Goal: Book appointment/travel/reservation

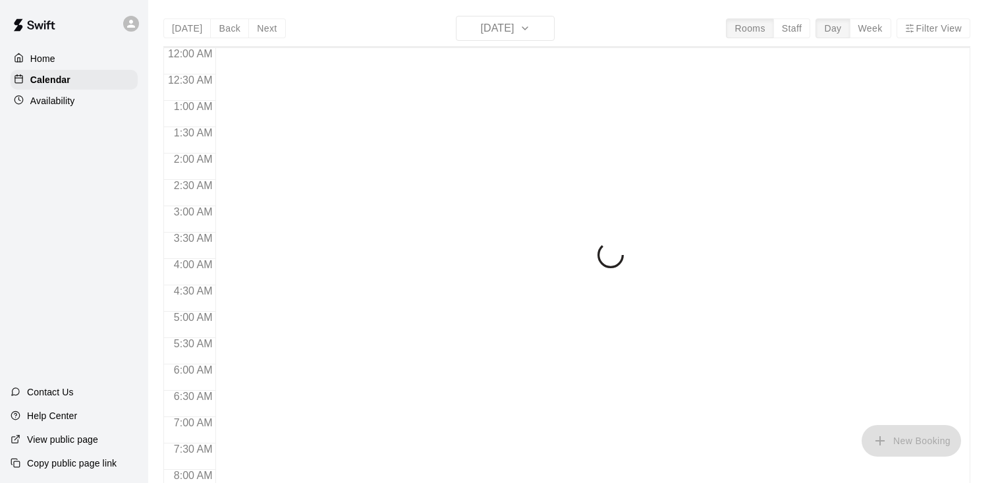
scroll to position [80, 0]
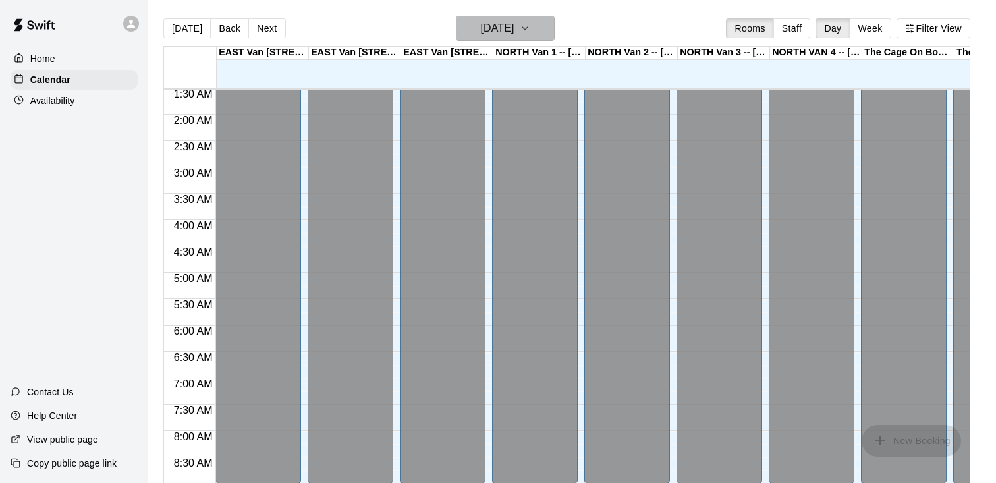
click at [531, 29] on button "[DATE]" at bounding box center [505, 28] width 99 height 25
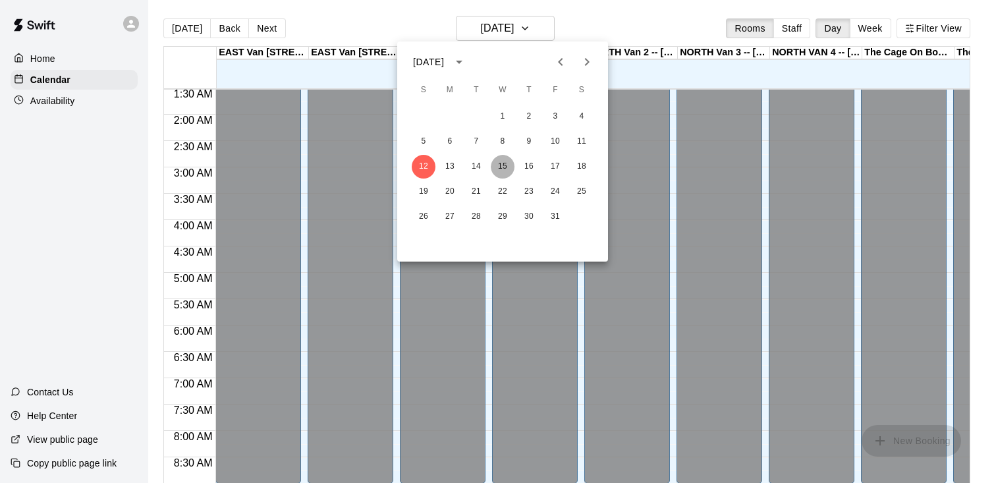
click at [496, 169] on button "15" at bounding box center [503, 167] width 24 height 24
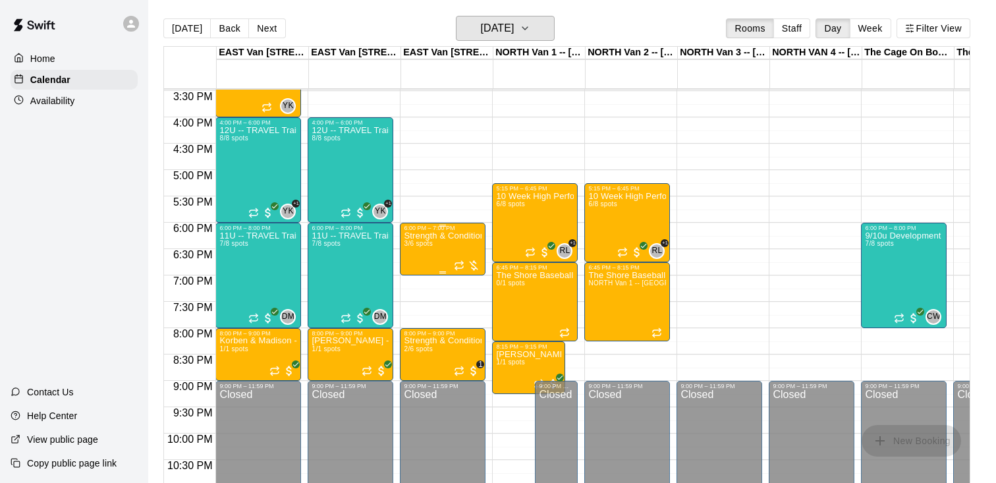
scroll to position [806, 0]
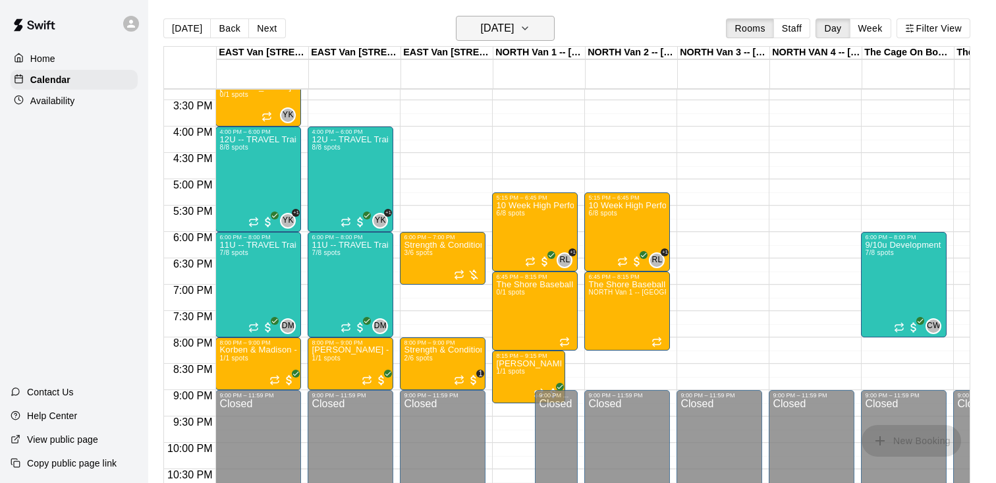
click at [530, 22] on icon "button" at bounding box center [525, 28] width 11 height 16
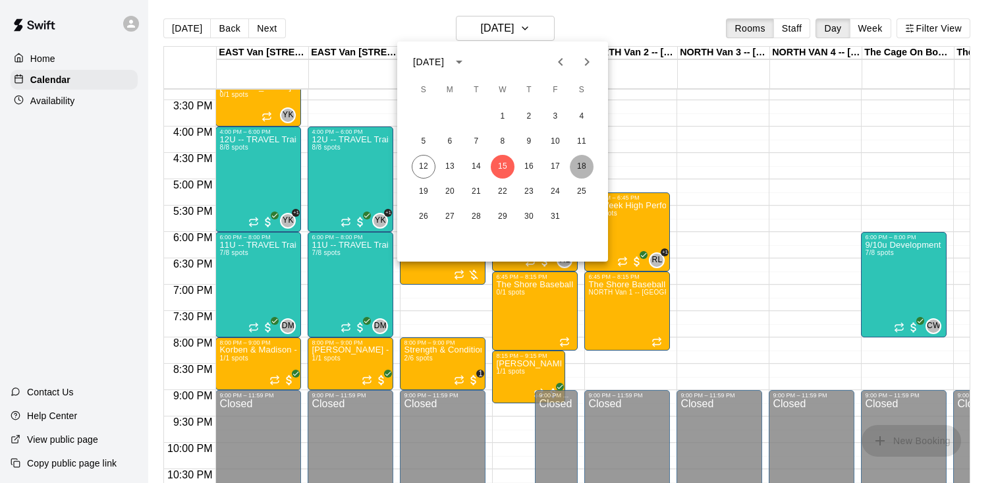
click at [582, 166] on button "18" at bounding box center [582, 167] width 24 height 24
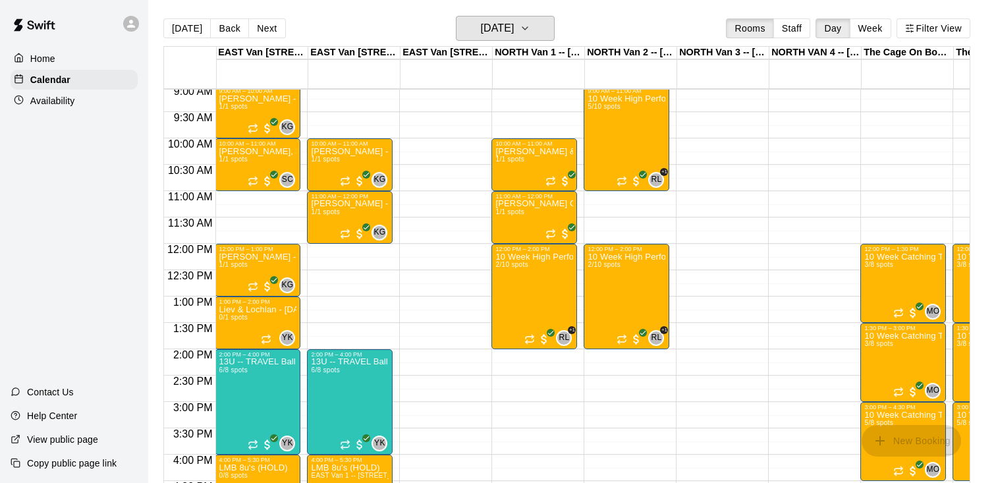
scroll to position [453, 1]
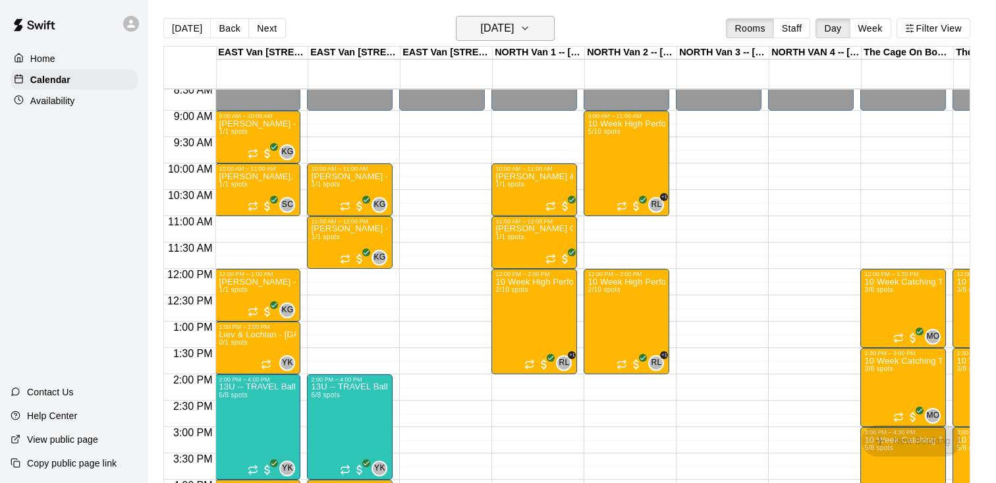
click at [510, 22] on h6 "[DATE]" at bounding box center [497, 28] width 34 height 18
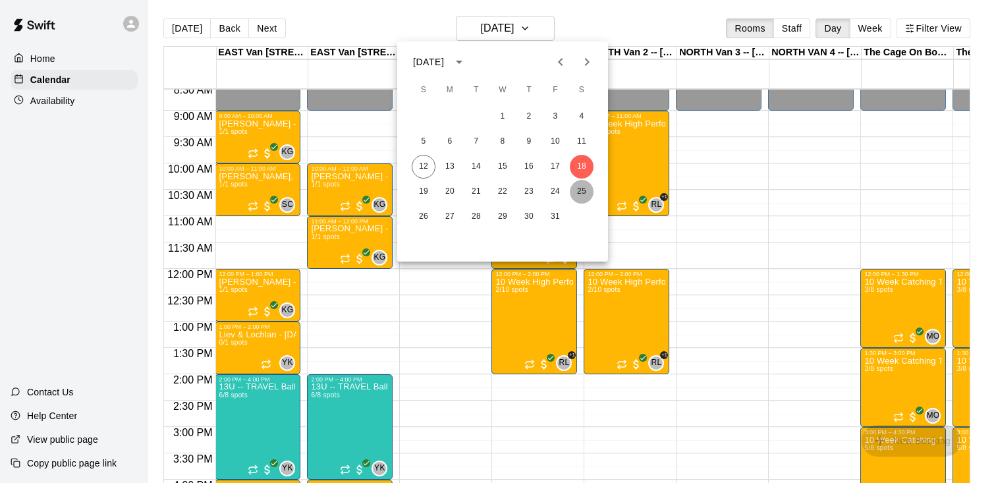
click at [578, 186] on button "25" at bounding box center [582, 192] width 24 height 24
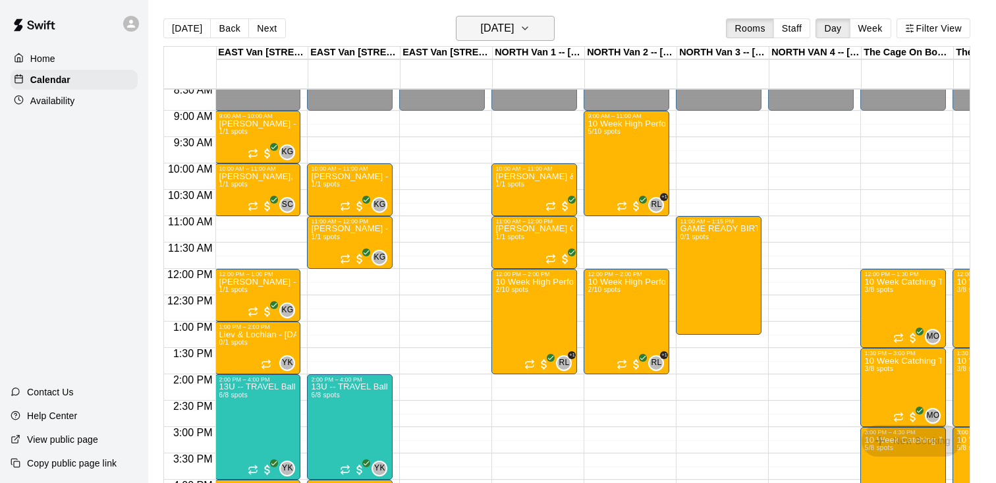
click at [514, 23] on h6 "[DATE]" at bounding box center [497, 28] width 34 height 18
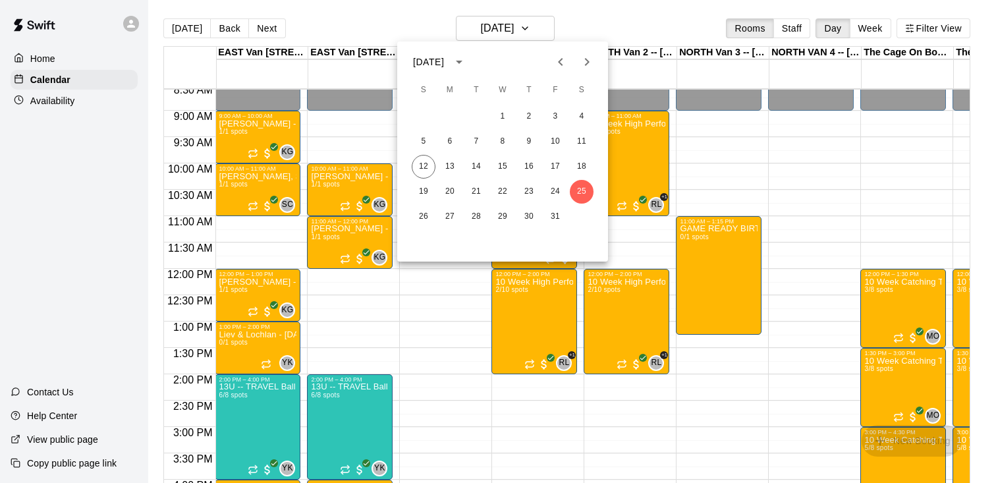
click at [580, 61] on icon "Next month" at bounding box center [587, 62] width 16 height 16
click at [576, 115] on button "1" at bounding box center [582, 117] width 24 height 24
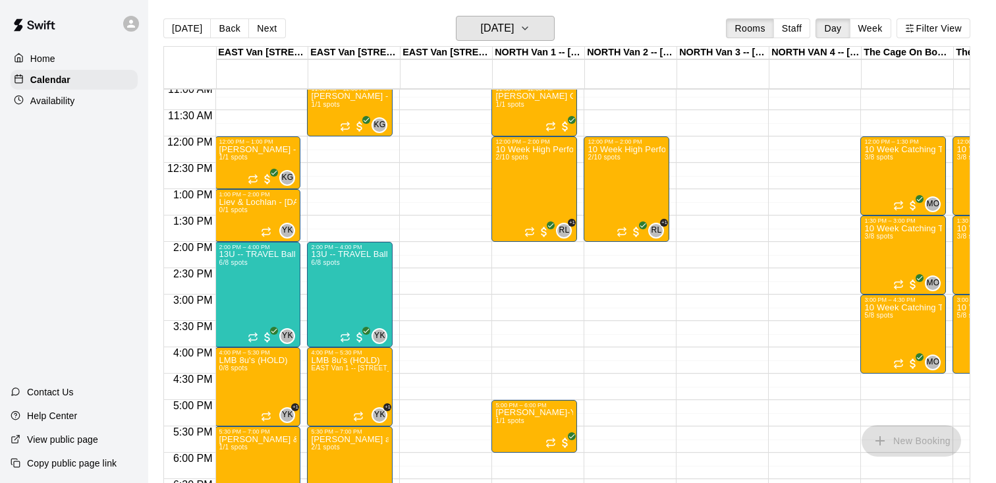
scroll to position [638, 1]
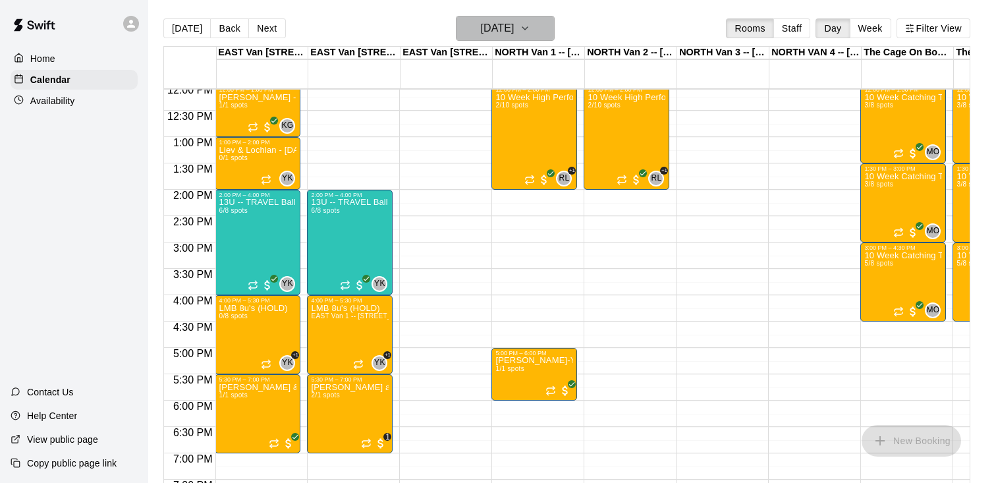
click at [538, 35] on button "[DATE]" at bounding box center [505, 28] width 99 height 25
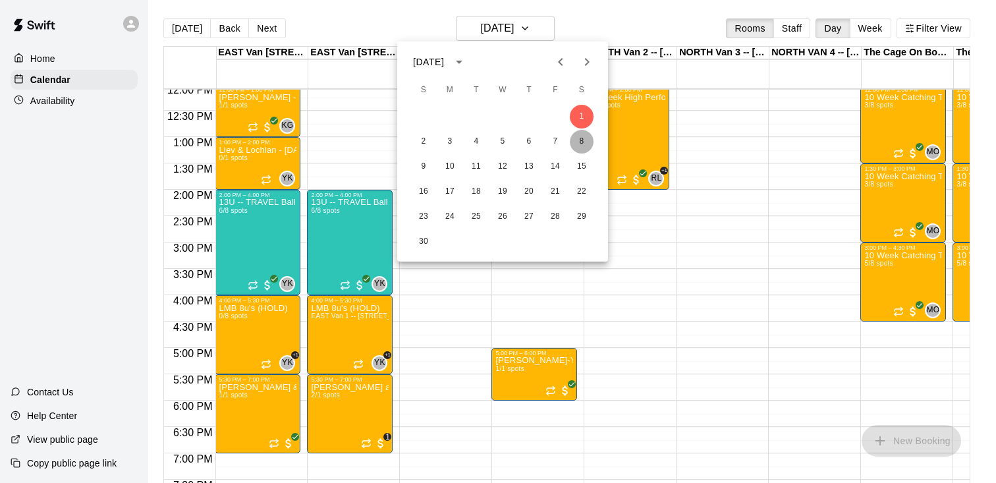
click at [574, 145] on button "8" at bounding box center [582, 142] width 24 height 24
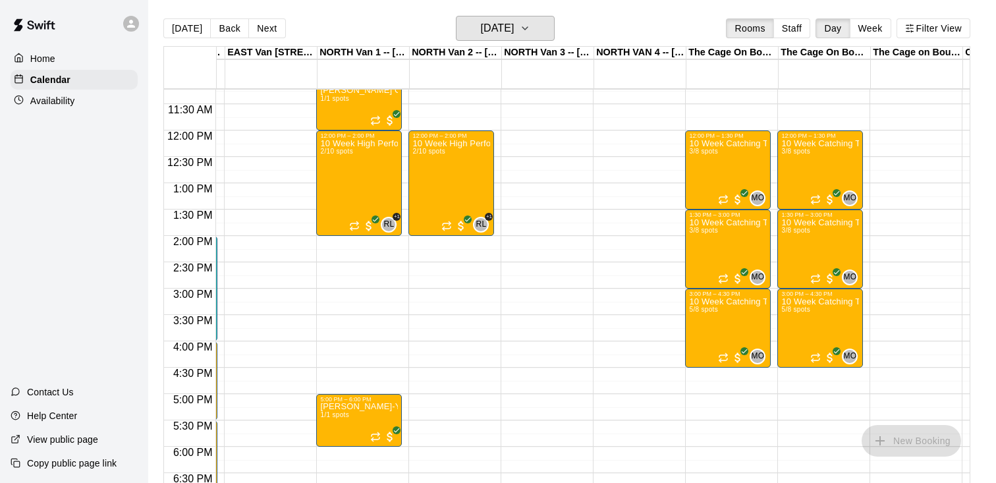
scroll to position [0, 220]
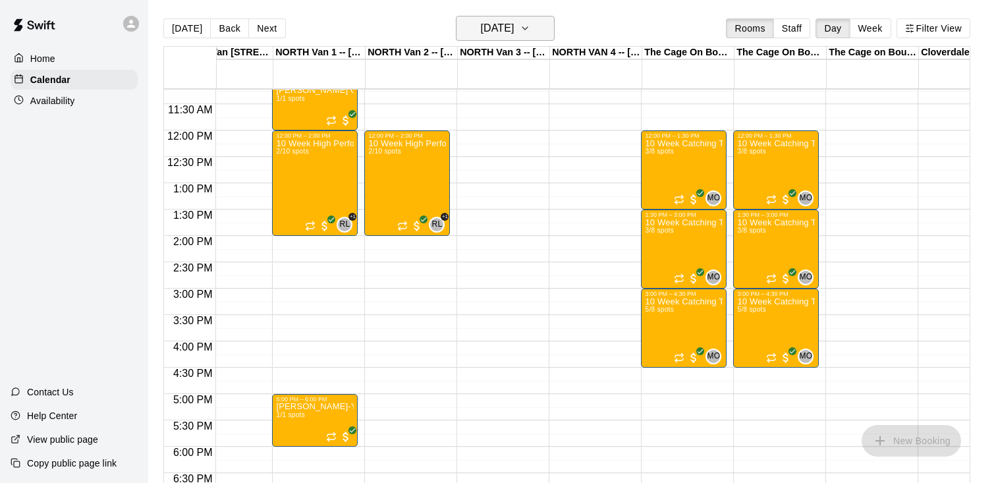
click at [514, 22] on h6 "[DATE]" at bounding box center [497, 28] width 34 height 18
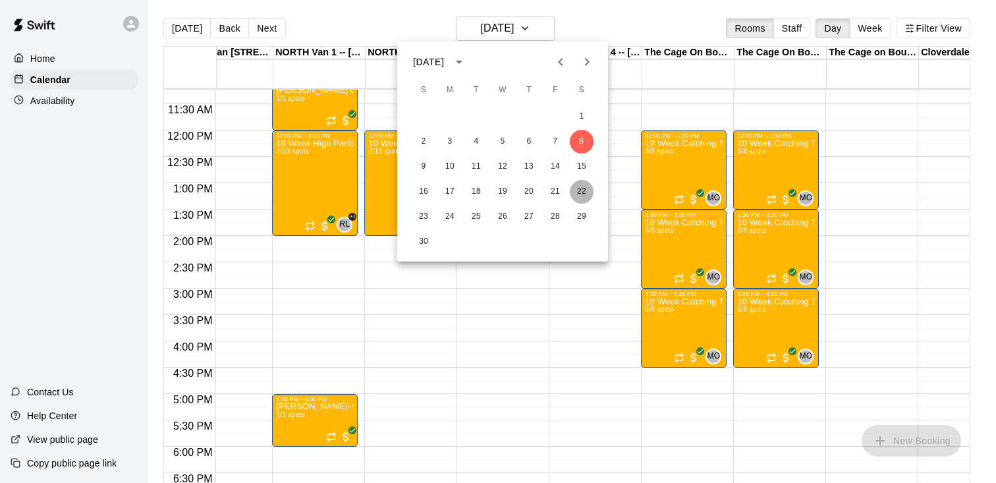
click at [584, 188] on button "22" at bounding box center [582, 192] width 24 height 24
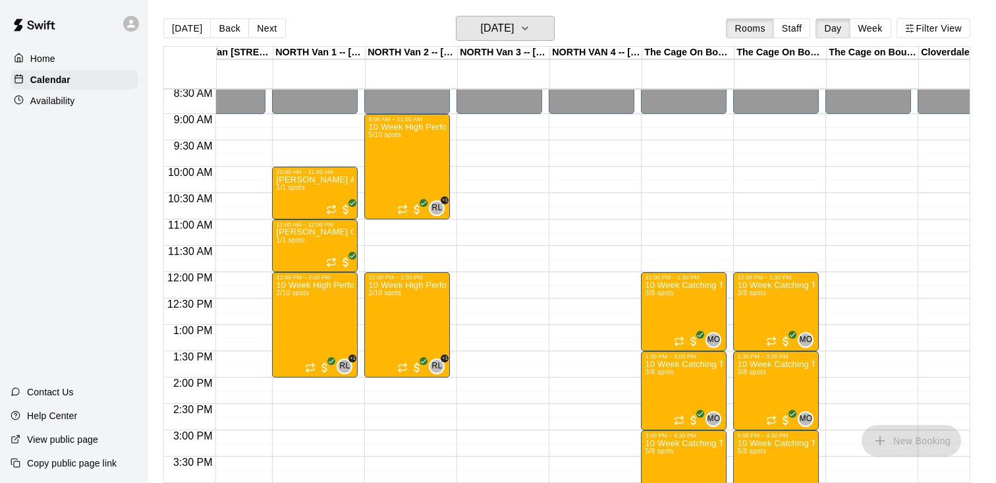
scroll to position [379, 220]
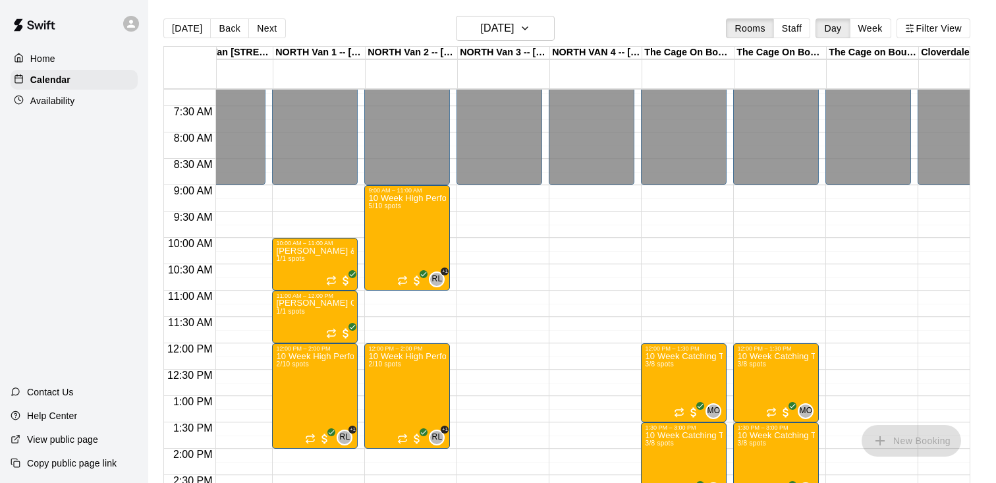
click at [706, 55] on div "The Cage On Boundary 1 -- [STREET_ADDRESS] ([PERSON_NAME] & [PERSON_NAME]), [GE…" at bounding box center [688, 53] width 92 height 13
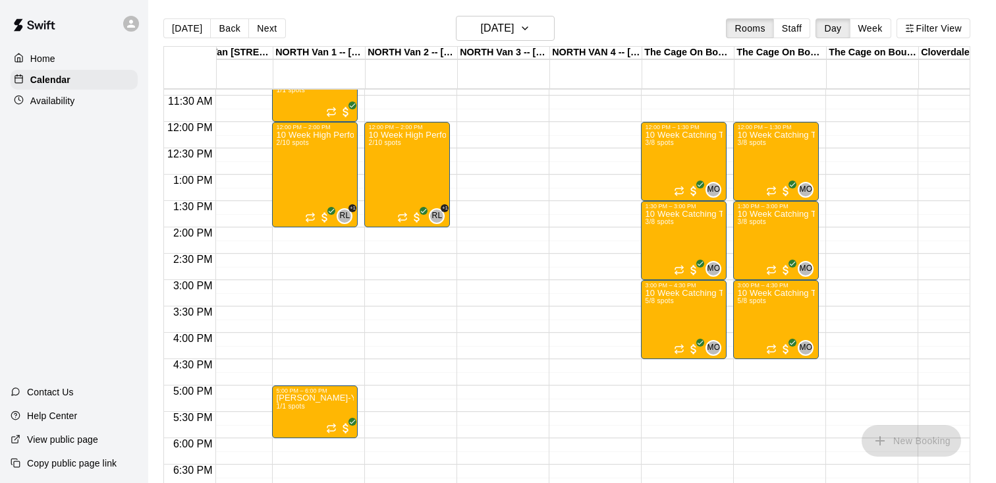
scroll to position [595, 220]
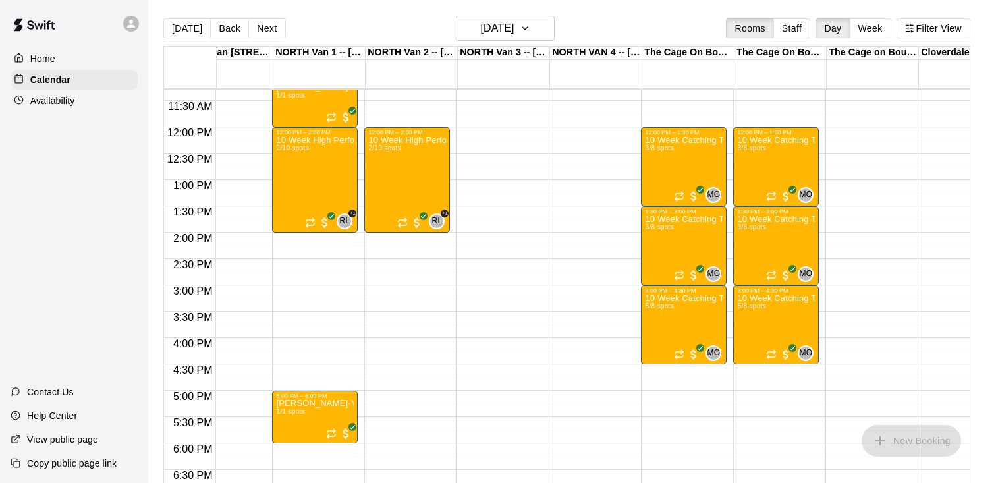
click at [719, 51] on div "The Cage On Boundary 1 -- [STREET_ADDRESS] ([PERSON_NAME] & [PERSON_NAME]), [GE…" at bounding box center [688, 53] width 92 height 13
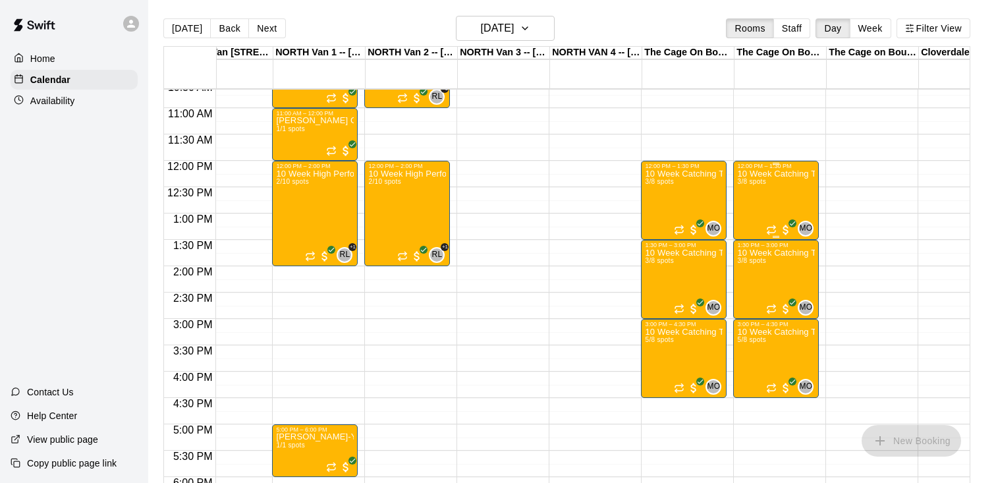
scroll to position [0, 221]
